Goal: Task Accomplishment & Management: Complete application form

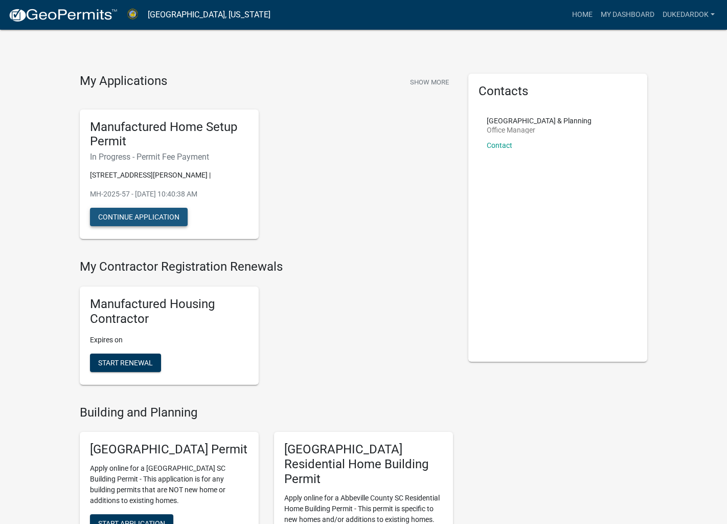
click at [161, 208] on button "Continue Application" at bounding box center [139, 217] width 98 height 18
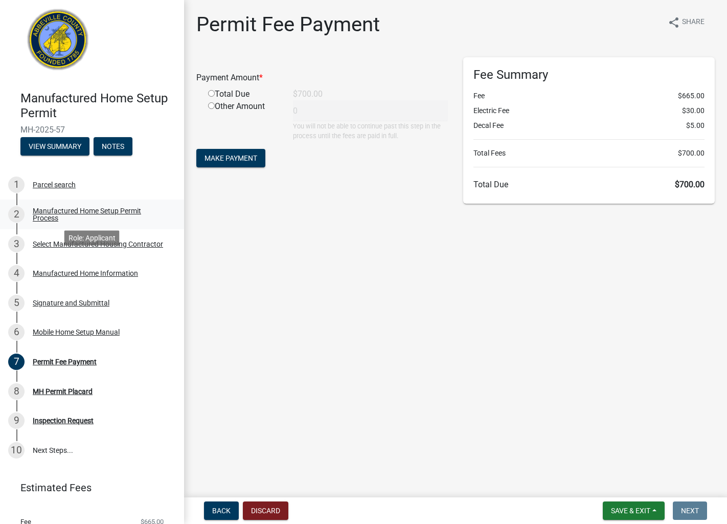
scroll to position [5, 0]
click at [212, 93] on input "radio" at bounding box center [211, 93] width 7 height 7
radio input "true"
type input "700"
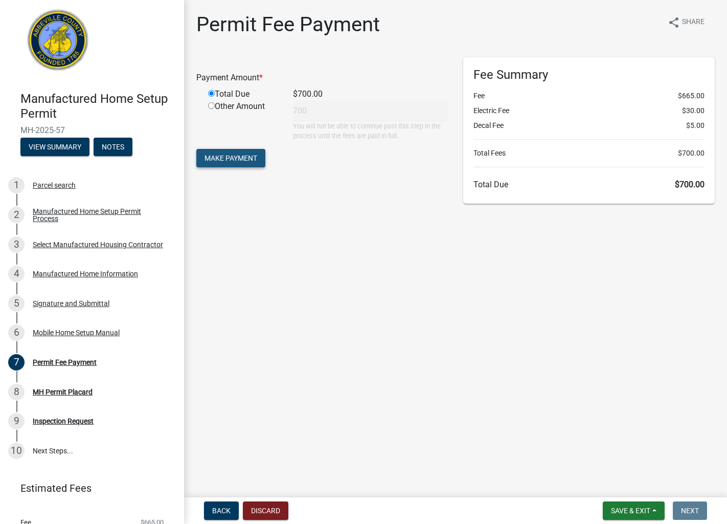
click at [229, 154] on span "Make Payment" at bounding box center [231, 158] width 53 height 8
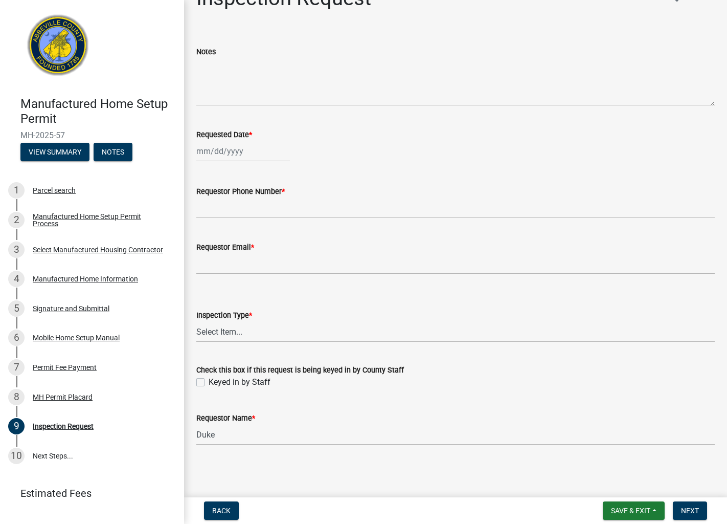
click at [213, 153] on div at bounding box center [243, 151] width 94 height 21
select select "9"
select select "2025"
click at [270, 238] on div "19" at bounding box center [272, 238] width 16 height 16
type input "09/19/2025"
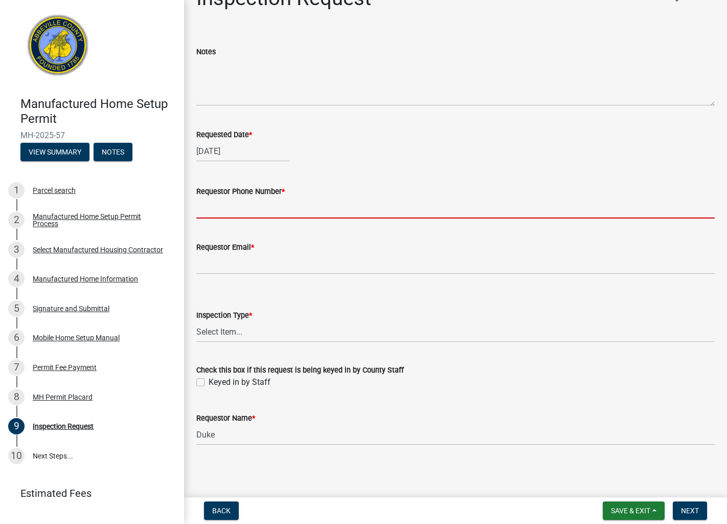
click at [246, 213] on input "Requestor Phone Number *" at bounding box center [455, 207] width 518 height 21
type input "8644994586"
type input "dardouk11@gmail.com"
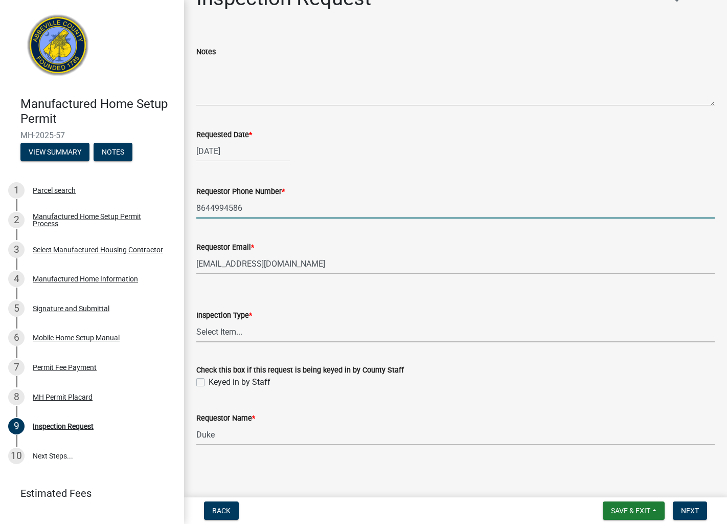
click at [292, 327] on select "Select Item... Inspection 1: Piers, tie-downs, electric, and plumbing Inspectio…" at bounding box center [455, 331] width 518 height 21
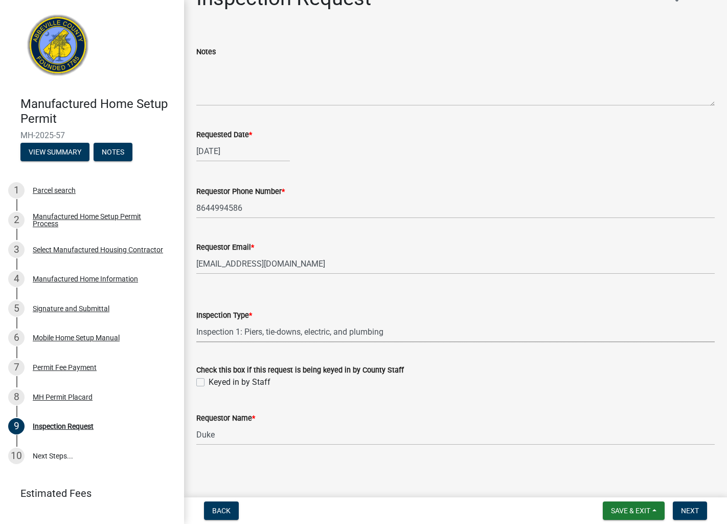
click at [196, 321] on select "Select Item... Inspection 1: Piers, tie-downs, electric, and plumbing Inspectio…" at bounding box center [455, 331] width 518 height 21
select select "3cbf7a18-e44b-4eec-a547-04bd26fc95cb"
click at [684, 511] on span "Next" at bounding box center [690, 510] width 18 height 8
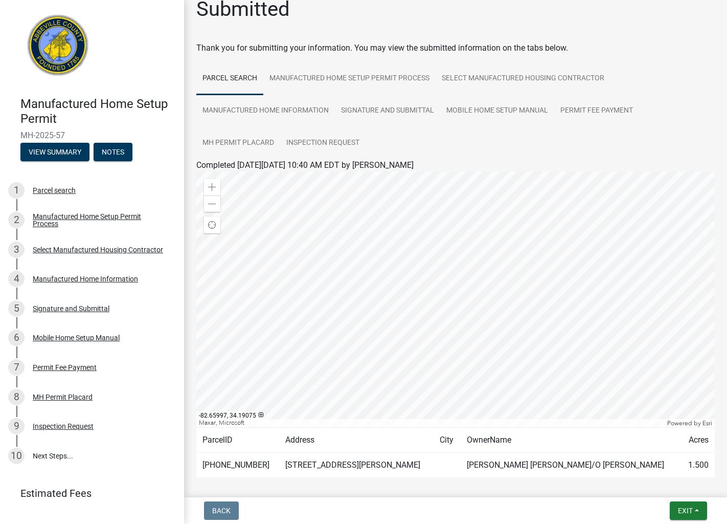
scroll to position [14, 0]
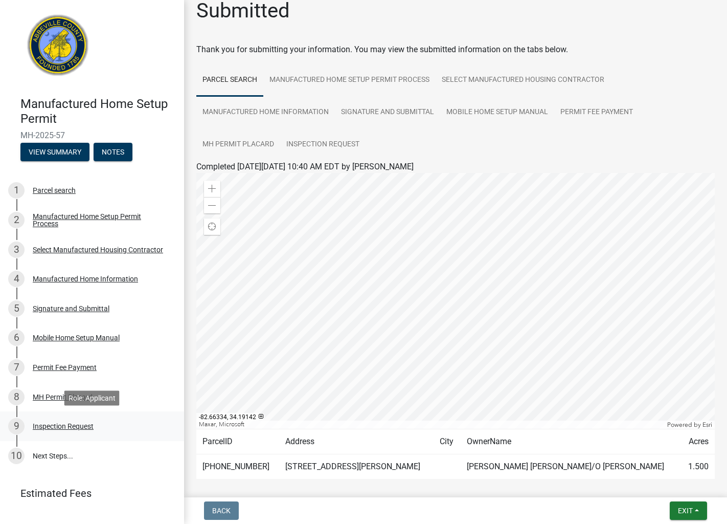
click at [72, 430] on div "Inspection Request" at bounding box center [63, 425] width 61 height 7
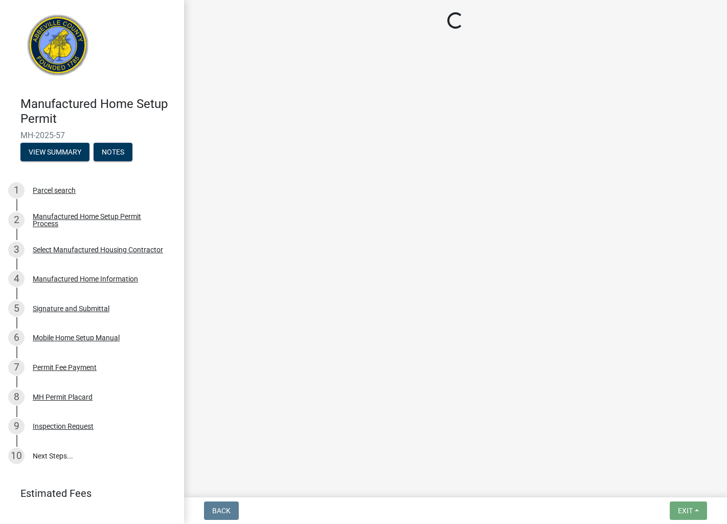
select select "3cbf7a18-e44b-4eec-a547-04bd26fc95cb"
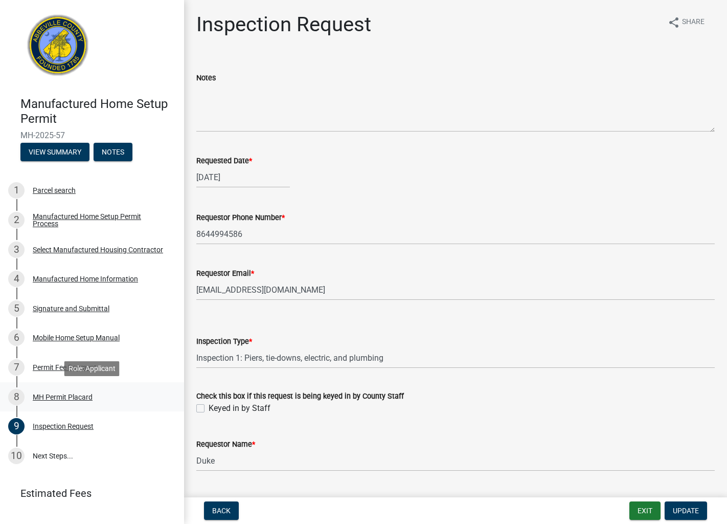
click at [65, 401] on div "8 MH Permit Placard" at bounding box center [88, 397] width 160 height 16
